Goal: Task Accomplishment & Management: Use online tool/utility

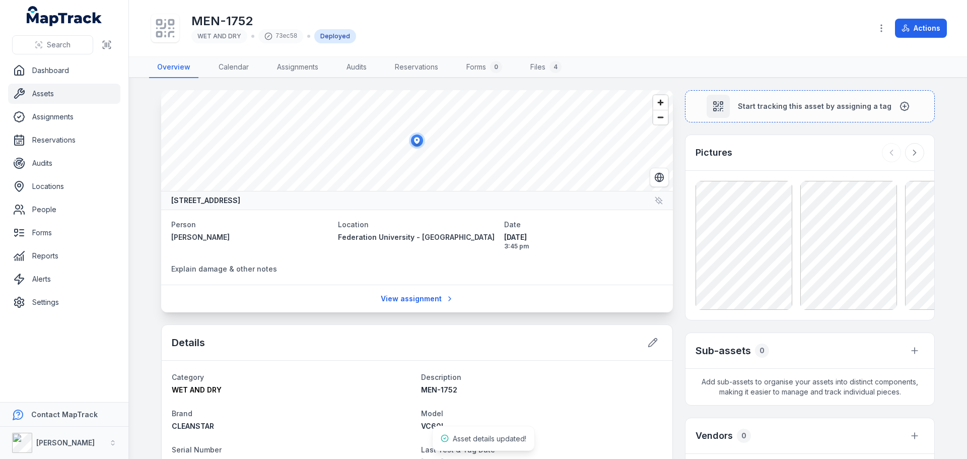
scroll to position [101, 0]
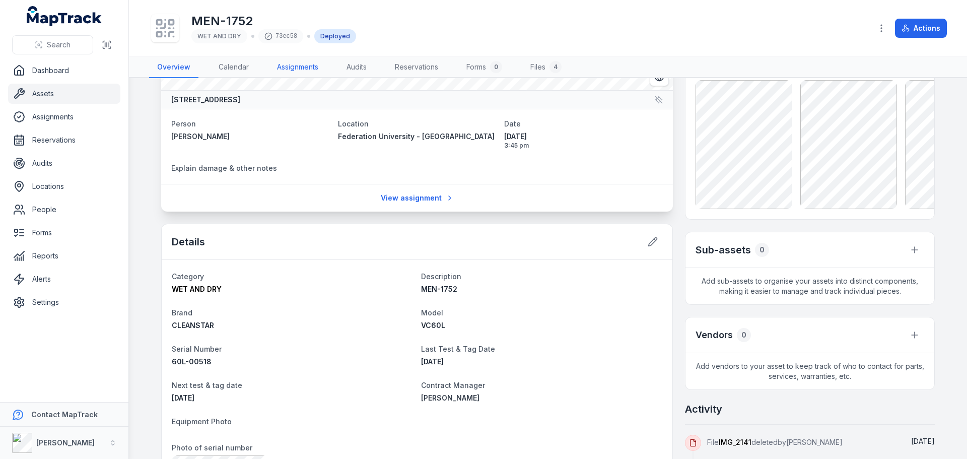
click at [312, 74] on link "Assignments" at bounding box center [297, 67] width 57 height 21
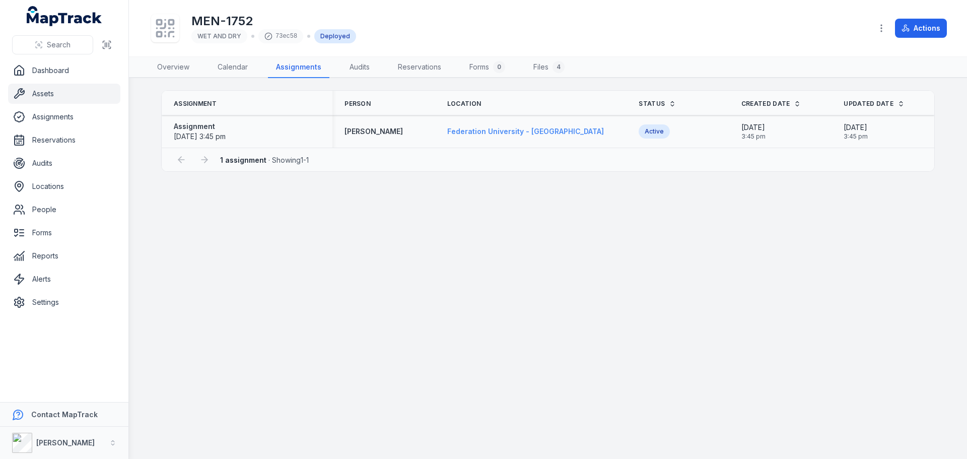
click at [545, 127] on span "Federation University - [GEOGRAPHIC_DATA]" at bounding box center [525, 131] width 157 height 9
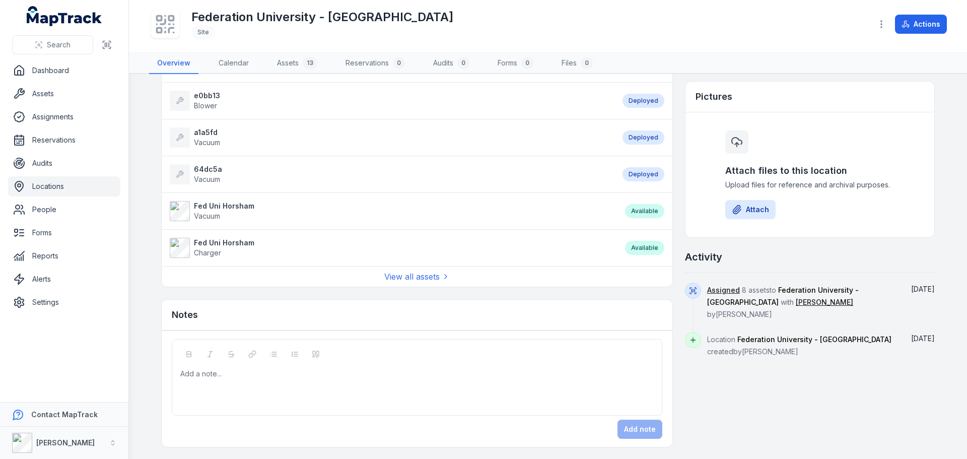
scroll to position [329, 0]
click at [439, 278] on link "View all assets" at bounding box center [417, 276] width 66 height 12
click at [427, 272] on link "View all assets" at bounding box center [417, 276] width 66 height 12
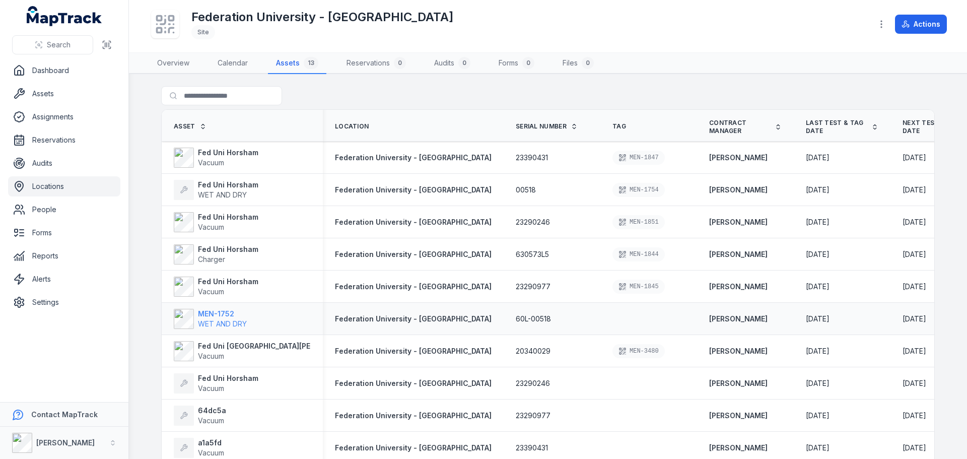
click at [222, 320] on span "WET AND DRY" at bounding box center [222, 323] width 49 height 9
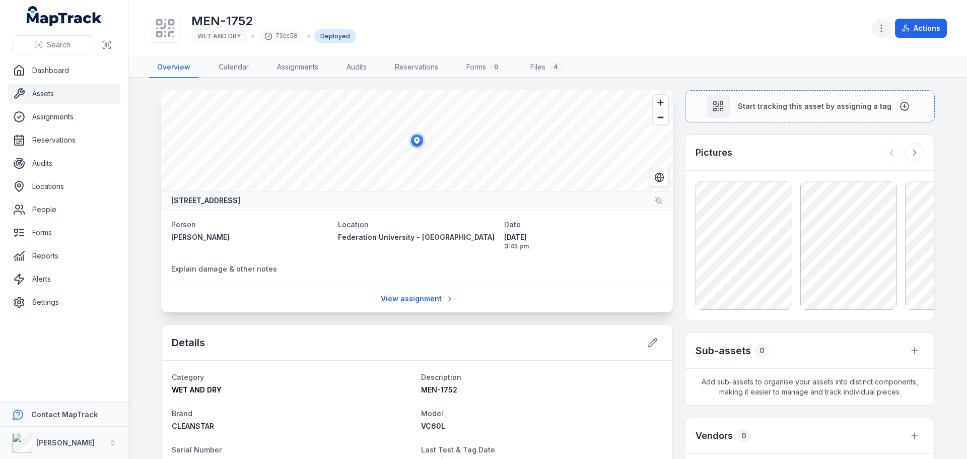
click at [880, 34] on button "button" at bounding box center [881, 28] width 19 height 19
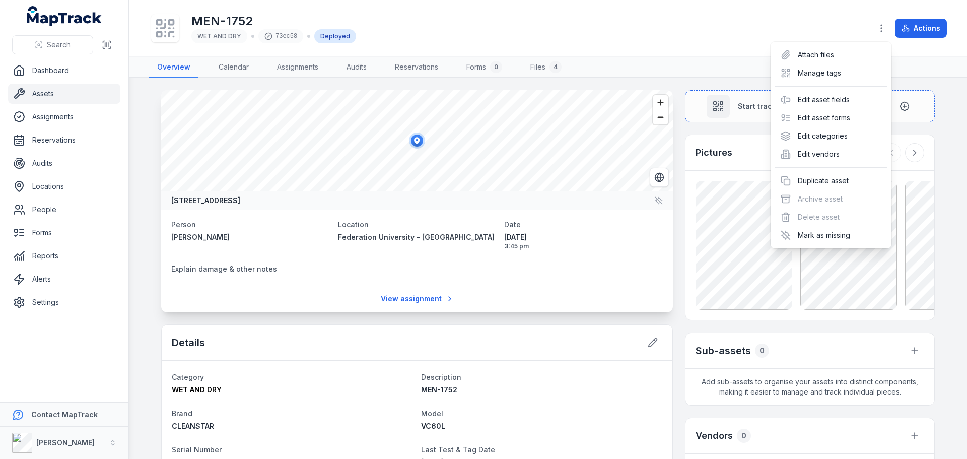
drag, startPoint x: 692, startPoint y: 3, endPoint x: 693, endPoint y: 9, distance: 5.6
click at [692, 4] on header "Toggle Navigation MEN-1752 WET AND DRY 73ec58 Deployed Actions" at bounding box center [548, 28] width 838 height 57
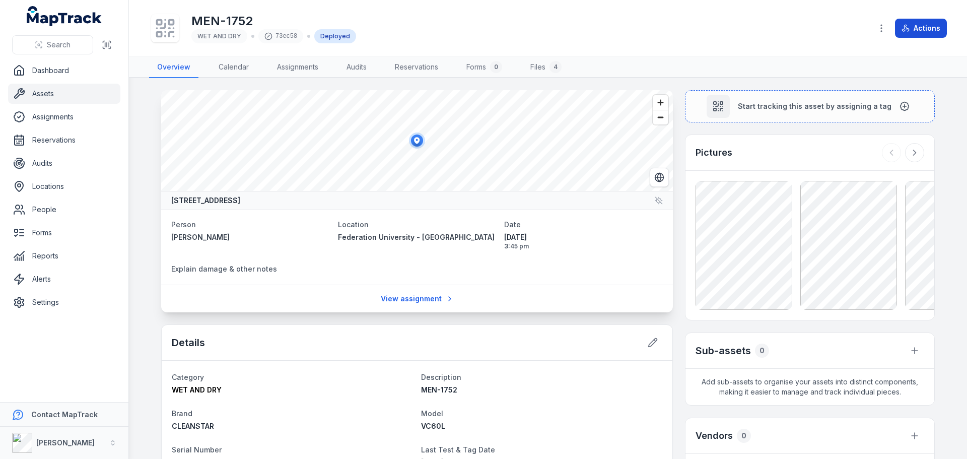
click at [911, 26] on button "Actions" at bounding box center [921, 28] width 52 height 19
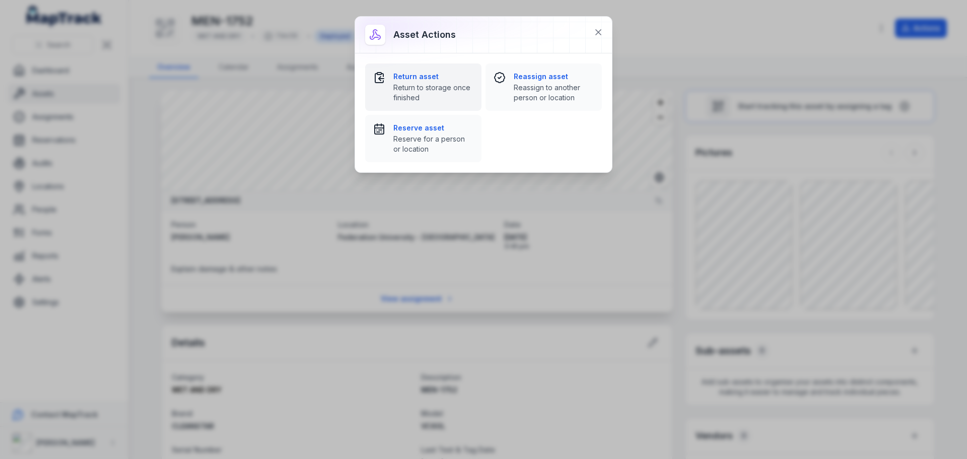
click at [443, 88] on span "Return to storage once finished" at bounding box center [434, 93] width 80 height 20
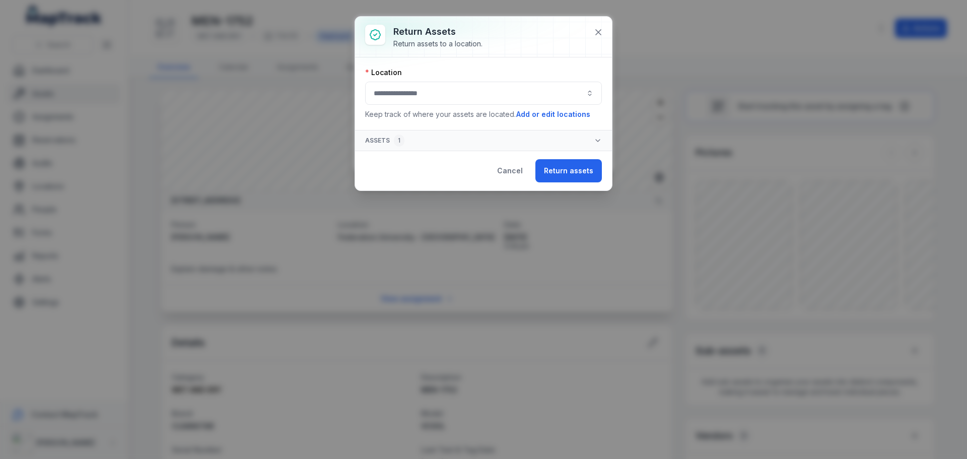
click at [565, 89] on button "button" at bounding box center [483, 93] width 237 height 23
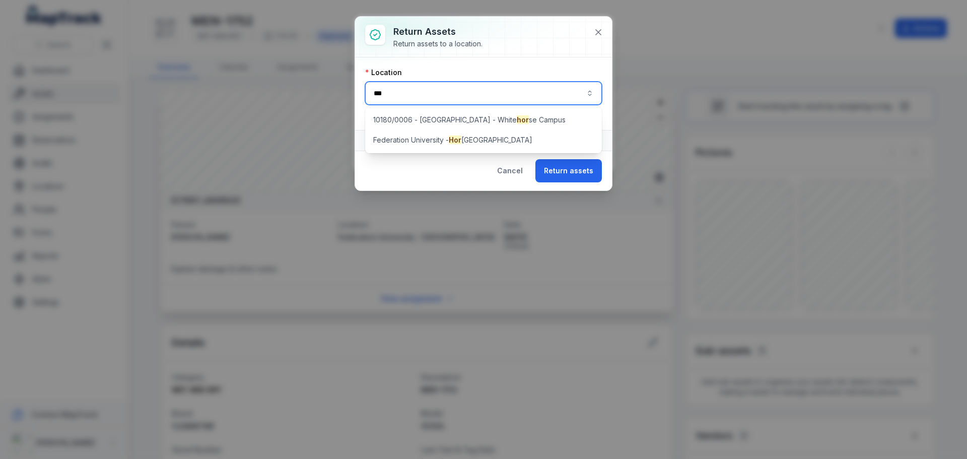
type input "***"
click at [497, 130] on div "10180/0006 - [GEOGRAPHIC_DATA] - [GEOGRAPHIC_DATA] se Campus [GEOGRAPHIC_DATA] …" at bounding box center [483, 130] width 237 height 46
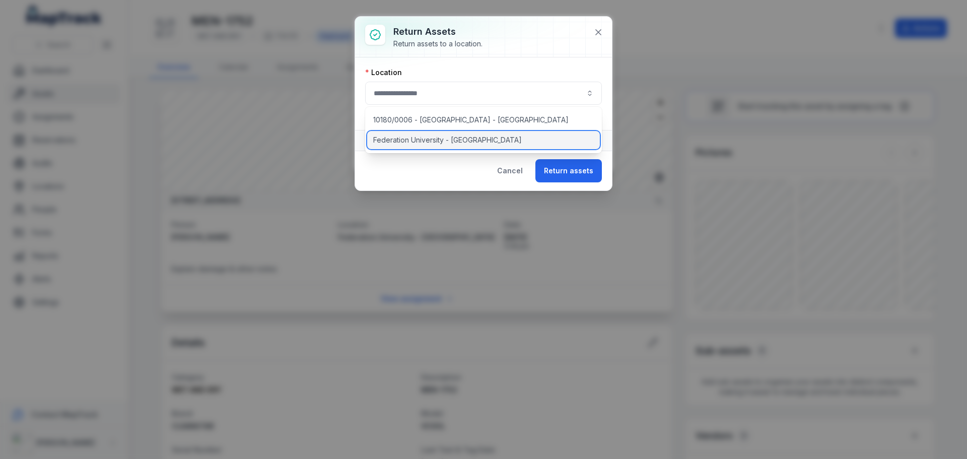
click at [493, 141] on span "Federation University - [GEOGRAPHIC_DATA]" at bounding box center [447, 140] width 149 height 10
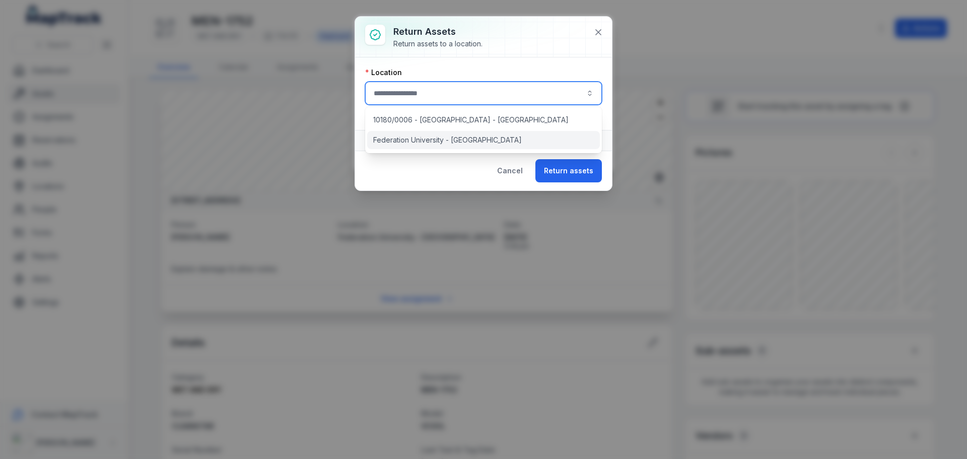
type input "**********"
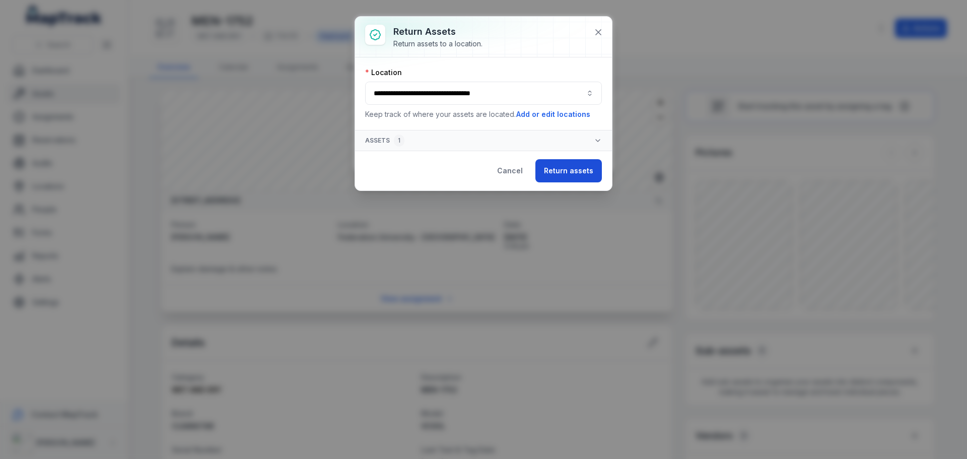
click at [565, 173] on button "Return assets" at bounding box center [569, 170] width 67 height 23
